Goal: Transaction & Acquisition: Book appointment/travel/reservation

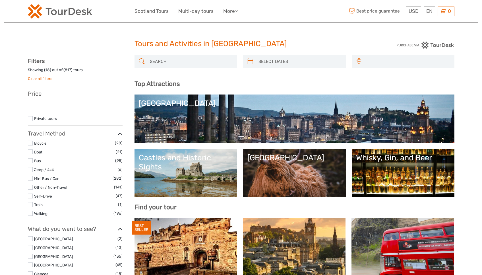
select select
click at [190, 60] on input "search" at bounding box center [191, 62] width 87 height 10
select select
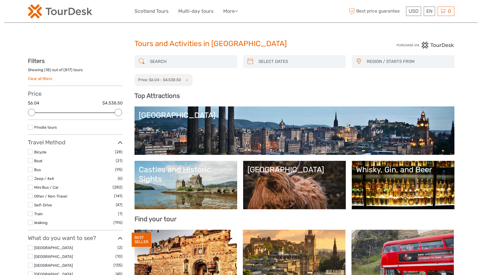
click at [162, 56] on div at bounding box center [186, 61] width 103 height 13
click at [162, 59] on input "search" at bounding box center [191, 62] width 87 height 10
click at [188, 82] on button "x" at bounding box center [186, 80] width 8 height 6
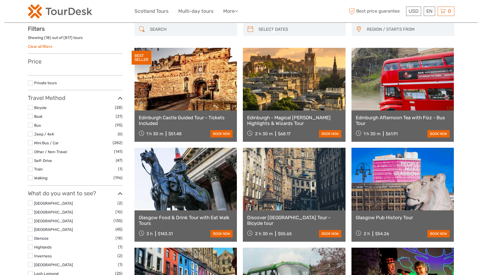
scroll to position [32, 0]
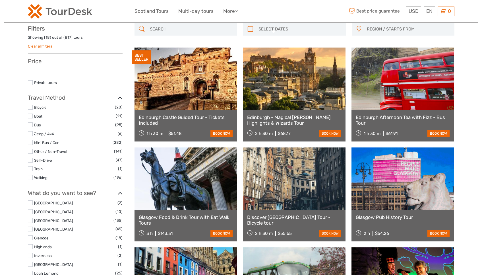
click at [178, 29] on input "search" at bounding box center [191, 29] width 87 height 10
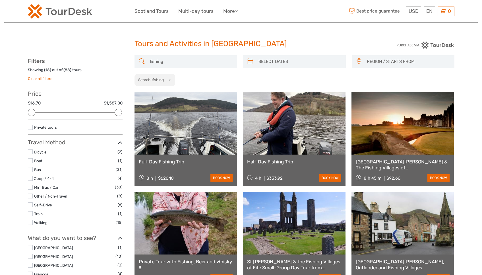
type input "fishing"
click at [363, 65] on div "REGION / STARTS FROM Aberdeen Dundee Edinburgh Glasgow Inverness North Highland…" at bounding box center [403, 61] width 103 height 13
click at [368, 63] on span "REGION / STARTS FROM" at bounding box center [408, 61] width 87 height 9
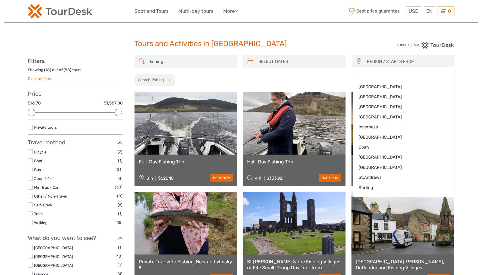
click at [319, 47] on h1 "Tours and Activities in Scotland" at bounding box center [241, 43] width 213 height 9
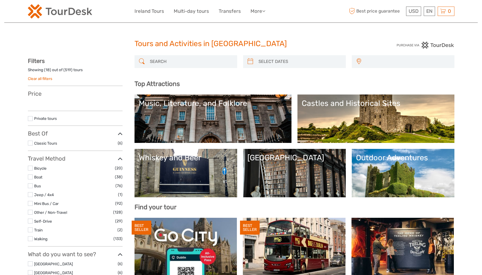
select select
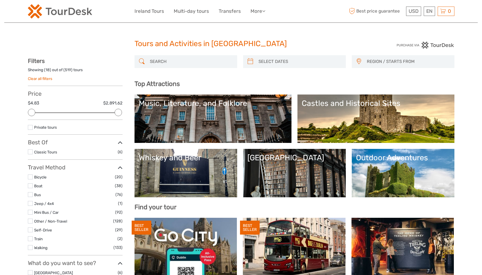
click at [178, 61] on input "search" at bounding box center [191, 62] width 87 height 10
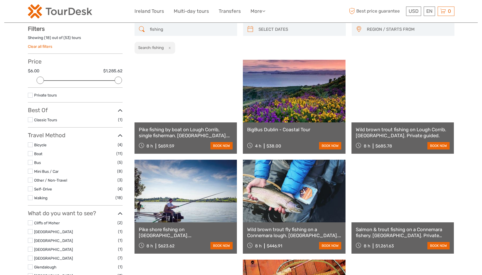
scroll to position [32, 0]
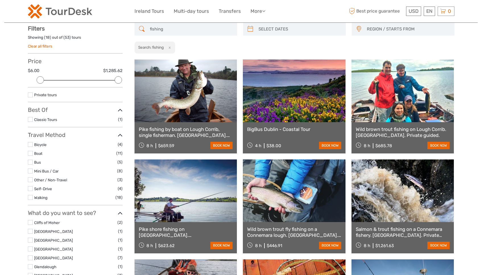
type input "fishing"
click at [393, 29] on span "REGION / STARTS FROM" at bounding box center [408, 28] width 87 height 9
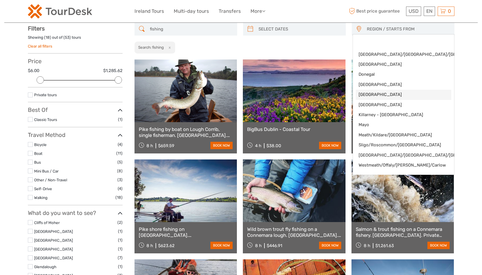
click at [379, 92] on span "[GEOGRAPHIC_DATA]" at bounding box center [399, 95] width 80 height 6
select select "[GEOGRAPHIC_DATA]"
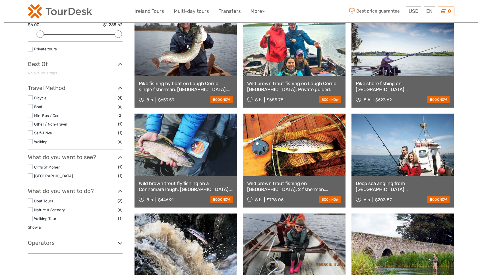
scroll to position [74, 0]
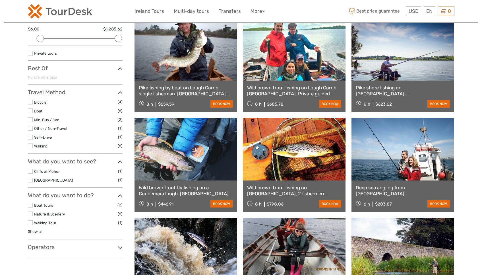
click at [407, 164] on link at bounding box center [403, 149] width 103 height 63
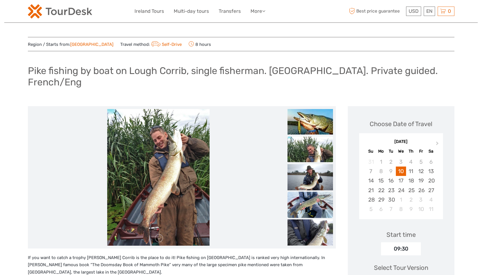
click at [311, 193] on img at bounding box center [311, 206] width 46 height 28
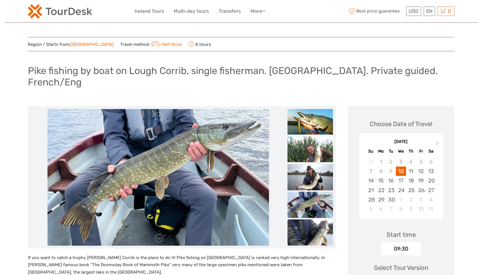
click at [317, 224] on img at bounding box center [311, 252] width 46 height 67
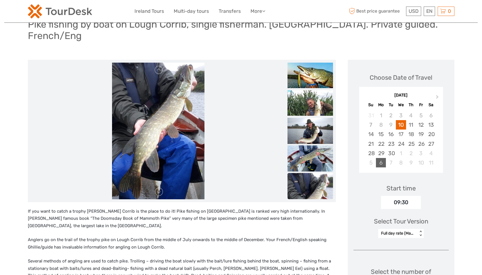
scroll to position [96, 0]
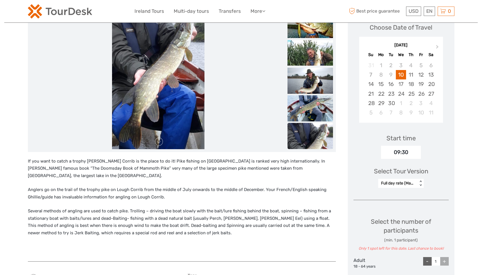
click at [406, 180] on div "Full day rate (Maximum 1 fisherman)" at bounding box center [398, 183] width 34 height 6
click at [403, 207] on div "Half day rate (Maximum 1 fisherman)" at bounding box center [401, 214] width 40 height 21
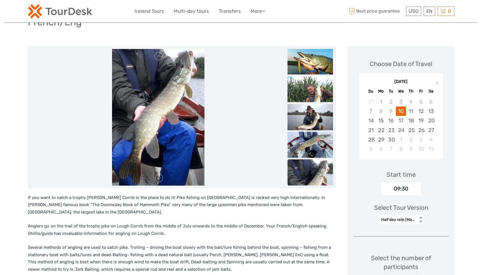
scroll to position [0, 0]
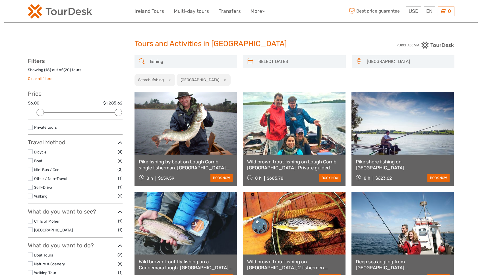
type input "[DATE]"
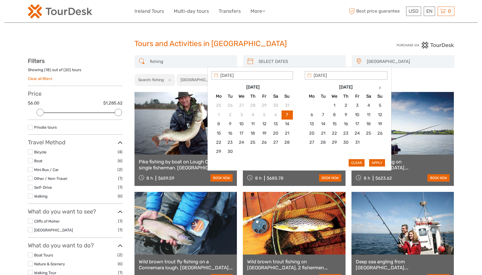
click at [296, 57] on input "search" at bounding box center [299, 62] width 87 height 10
type input "08/09/2025"
type input "09/09/2025"
type input "08/09/2025"
click at [379, 162] on button "Apply" at bounding box center [377, 162] width 16 height 7
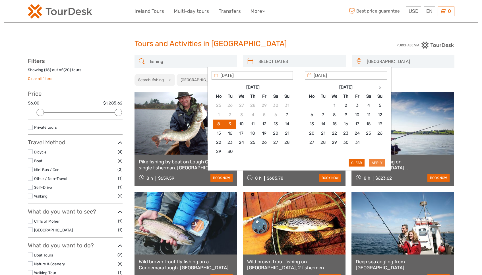
type input "08/09/2025 - 09/09/2025"
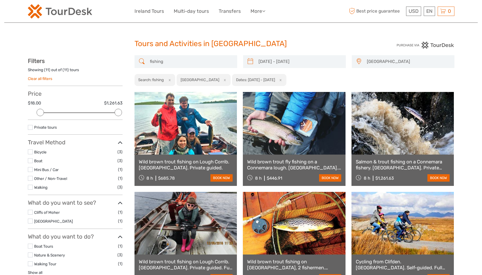
click at [194, 130] on link at bounding box center [186, 123] width 103 height 63
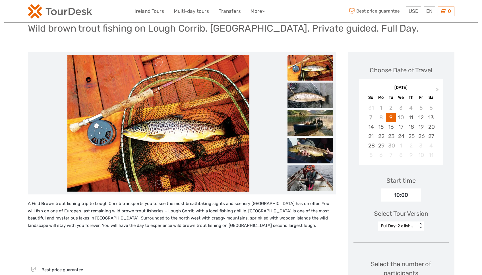
click at [412, 231] on div "Full Day: 2 x fishermen per boat.rate. < >" at bounding box center [402, 225] width 46 height 9
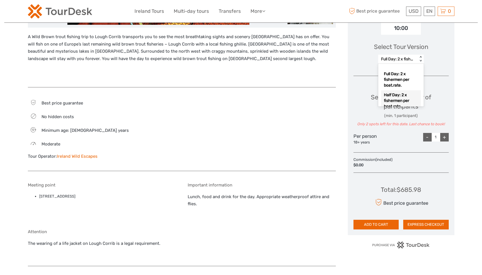
scroll to position [10, 0]
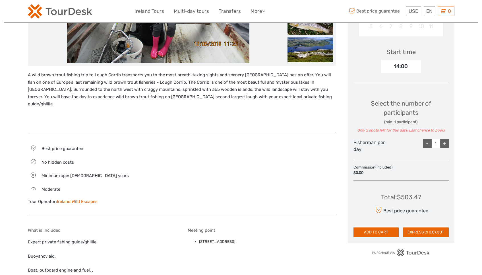
scroll to position [177, 0]
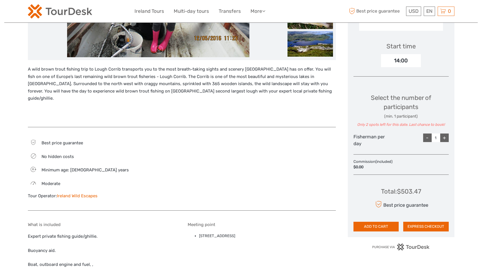
click at [443, 137] on div "+" at bounding box center [445, 137] width 9 height 9
type input "2"
click at [443, 137] on div "+" at bounding box center [445, 137] width 9 height 9
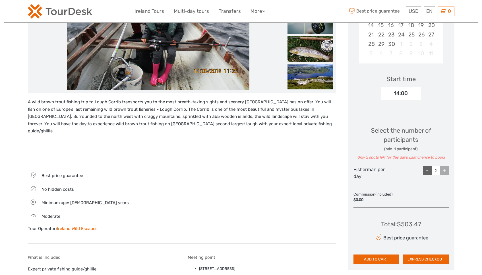
scroll to position [86, 0]
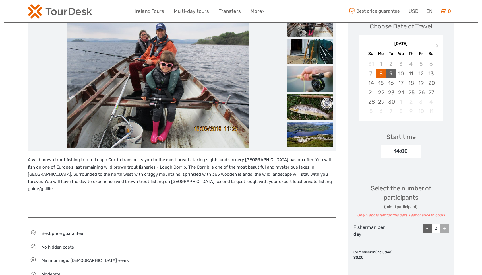
click at [391, 76] on div "9" at bounding box center [391, 73] width 10 height 9
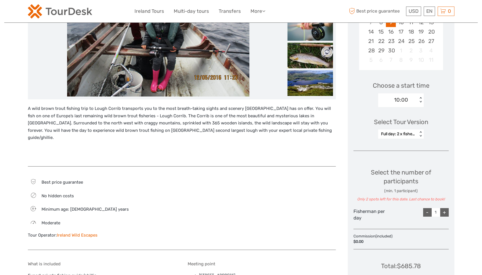
scroll to position [157, 0]
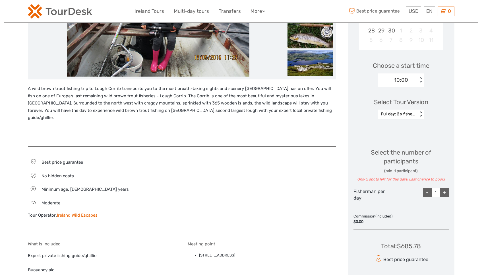
click at [410, 106] on div "Select Tour Version" at bounding box center [401, 102] width 54 height 9
click at [409, 115] on div "Full day: 2 x fishermen per boat." at bounding box center [398, 114] width 34 height 6
click at [415, 130] on div "Full day: 2 x fishermen per boat." at bounding box center [401, 134] width 40 height 21
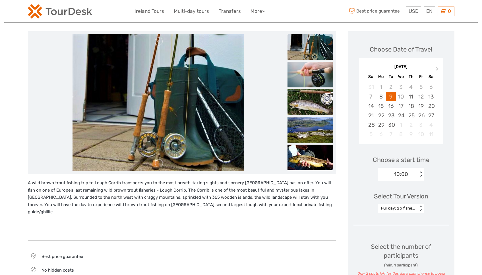
scroll to position [0, 0]
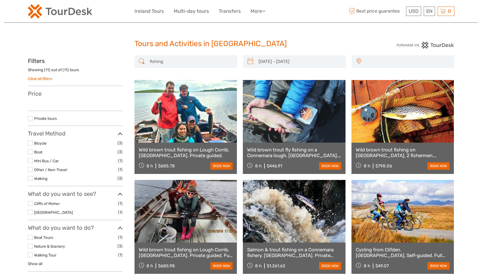
type input "[DATE] - [DATE]"
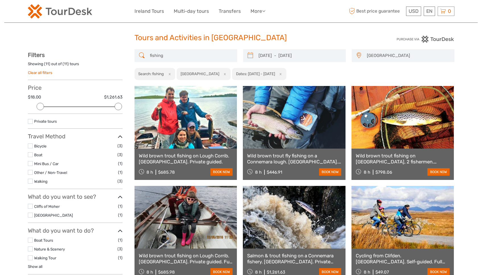
scroll to position [9, 0]
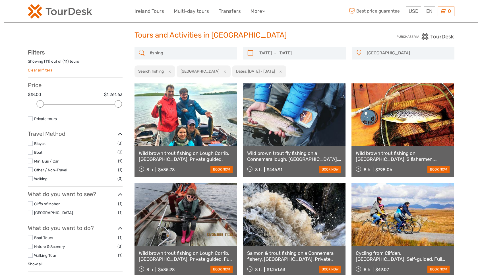
click at [282, 110] on link at bounding box center [294, 114] width 103 height 63
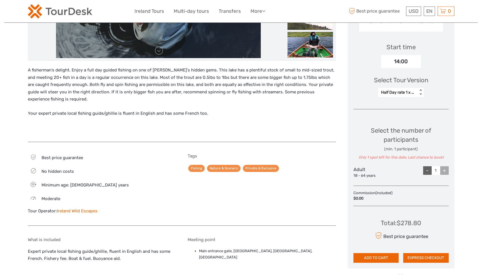
scroll to position [177, 0]
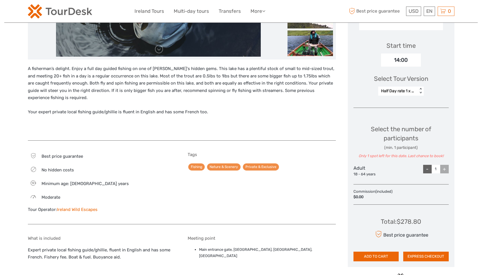
click at [397, 92] on div "Half Day rate 1 x fisherman." at bounding box center [398, 91] width 34 height 6
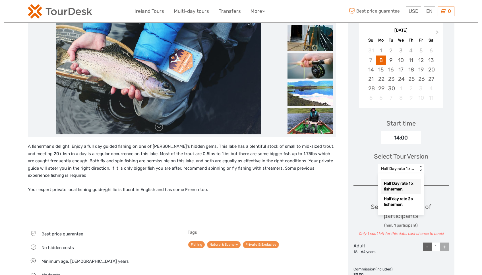
scroll to position [0, 0]
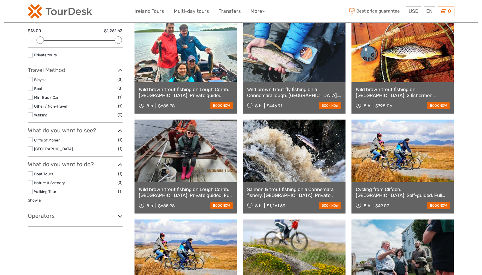
scroll to position [73, 0]
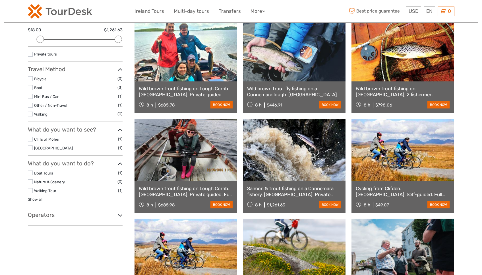
click at [281, 146] on link at bounding box center [294, 150] width 103 height 63
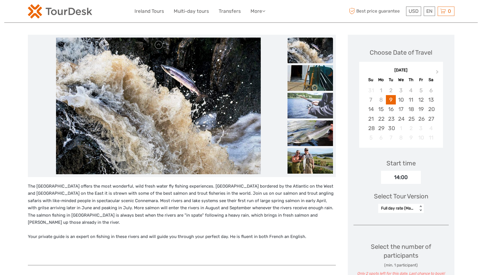
scroll to position [72, 0]
click at [388, 205] on div "Full day rate (Maximum 2 fishermen)" at bounding box center [398, 208] width 34 height 6
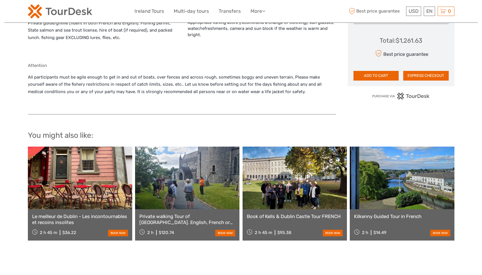
scroll to position [0, 0]
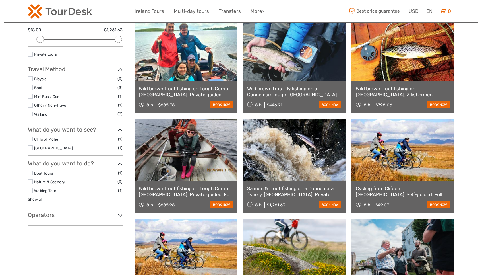
click at [184, 66] on link at bounding box center [186, 50] width 103 height 63
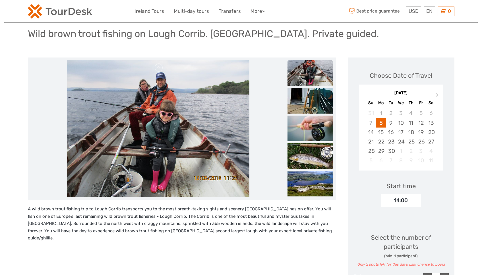
scroll to position [98, 0]
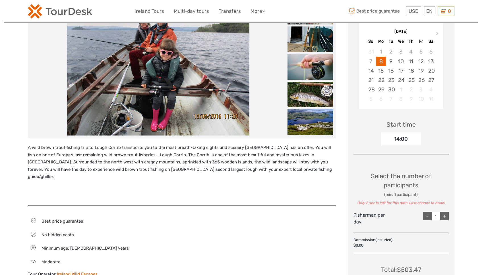
click at [440, 215] on input "1" at bounding box center [436, 216] width 9 height 9
click at [441, 215] on div "+" at bounding box center [445, 216] width 9 height 9
type input "2"
click at [441, 215] on div "+" at bounding box center [445, 216] width 9 height 9
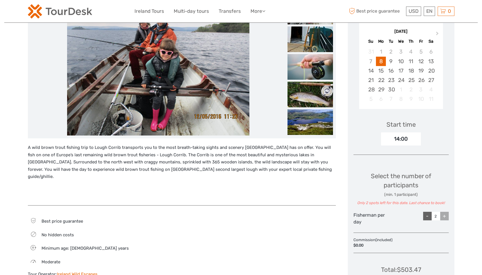
click at [441, 215] on div "+" at bounding box center [445, 216] width 9 height 9
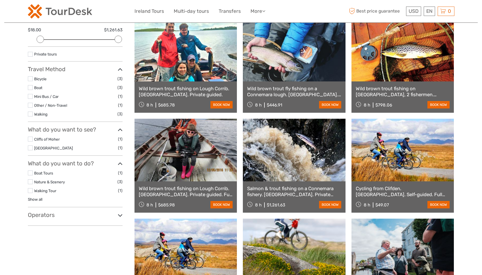
click at [205, 144] on link at bounding box center [186, 150] width 103 height 63
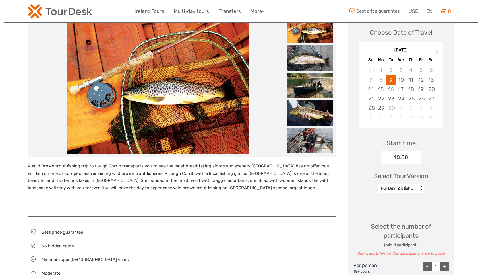
click at [407, 194] on div "Select Tour Version Full Day: 2 x fishermen per boat.rate. < >" at bounding box center [401, 180] width 95 height 32
click at [407, 191] on div "Full Day: 2 x fishermen per boat.rate." at bounding box center [398, 189] width 34 height 6
